Goal: Transaction & Acquisition: Book appointment/travel/reservation

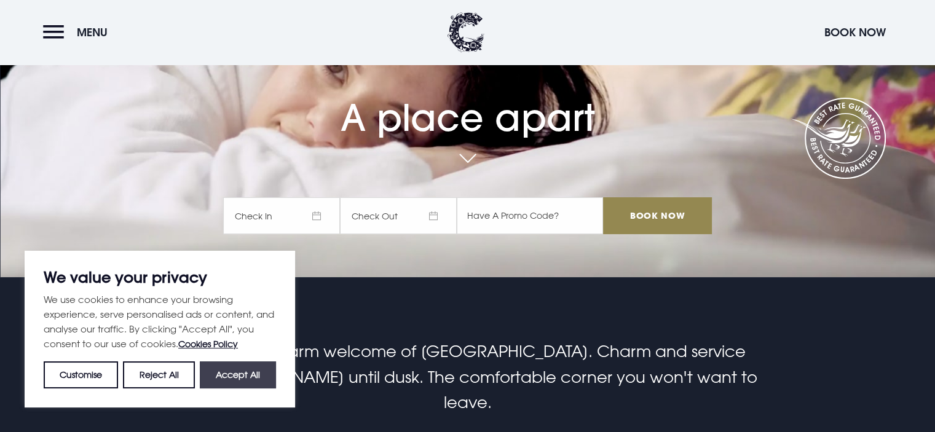
click at [234, 370] on button "Accept All" at bounding box center [238, 375] width 76 height 27
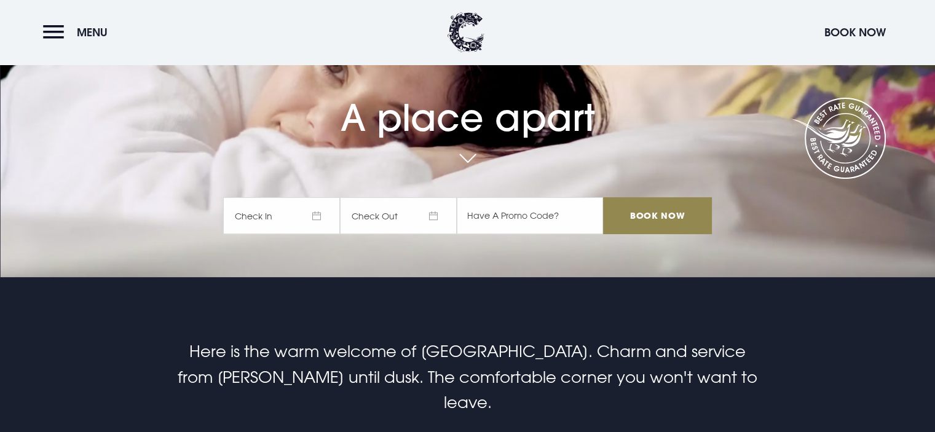
checkbox input "true"
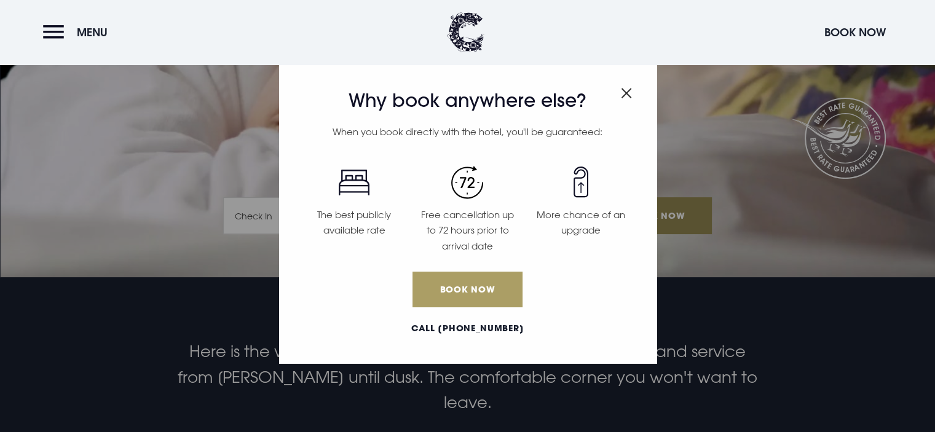
click at [469, 283] on link "Book Now" at bounding box center [467, 290] width 109 height 36
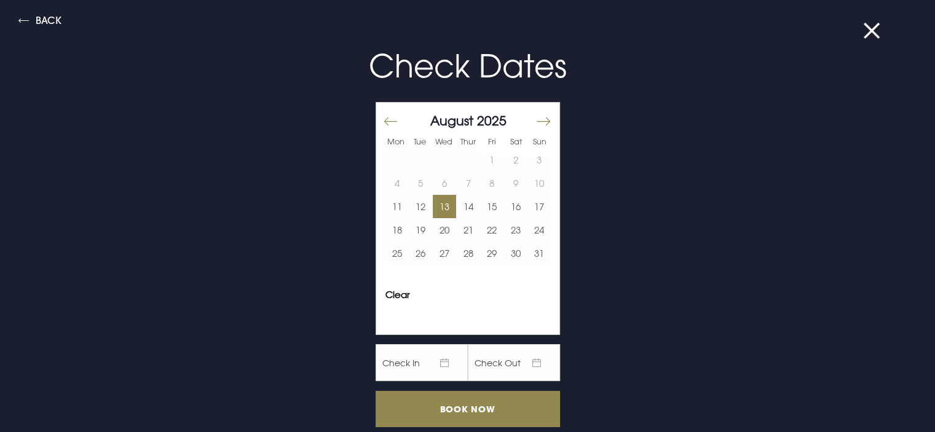
click at [433, 204] on button "13" at bounding box center [445, 206] width 24 height 23
click at [466, 201] on button "14" at bounding box center [468, 206] width 24 height 23
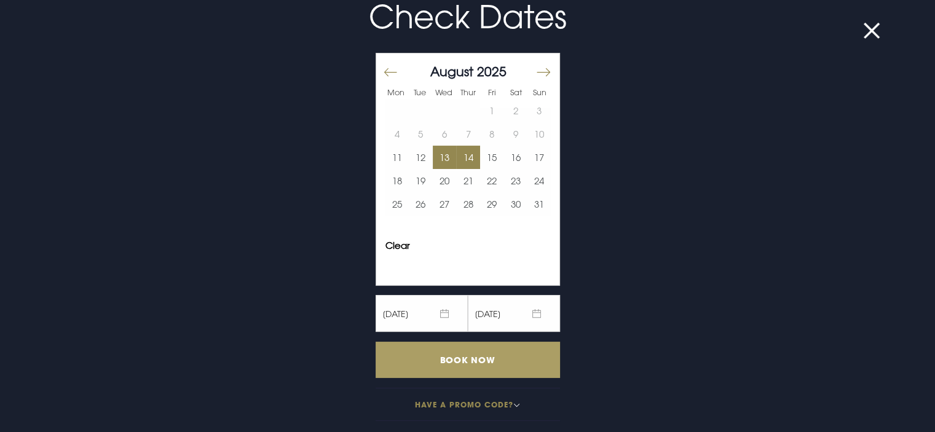
click at [452, 354] on input "Book Now" at bounding box center [468, 360] width 185 height 36
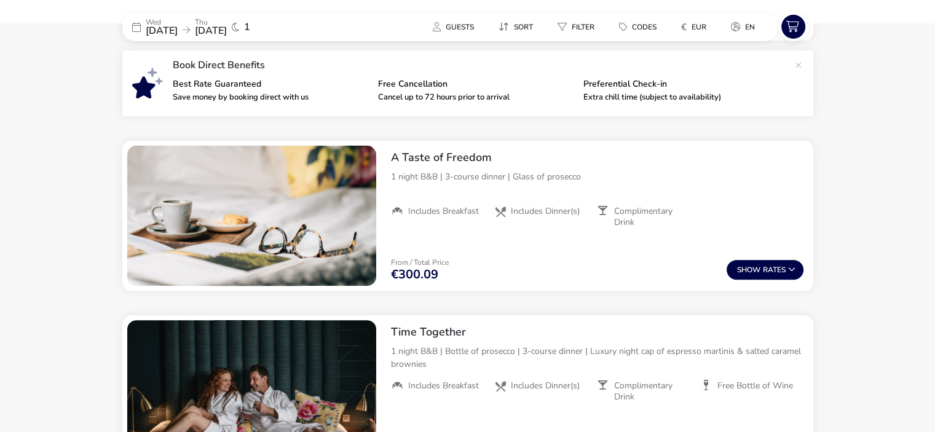
scroll to position [382, 0]
